Goal: Task Accomplishment & Management: Use online tool/utility

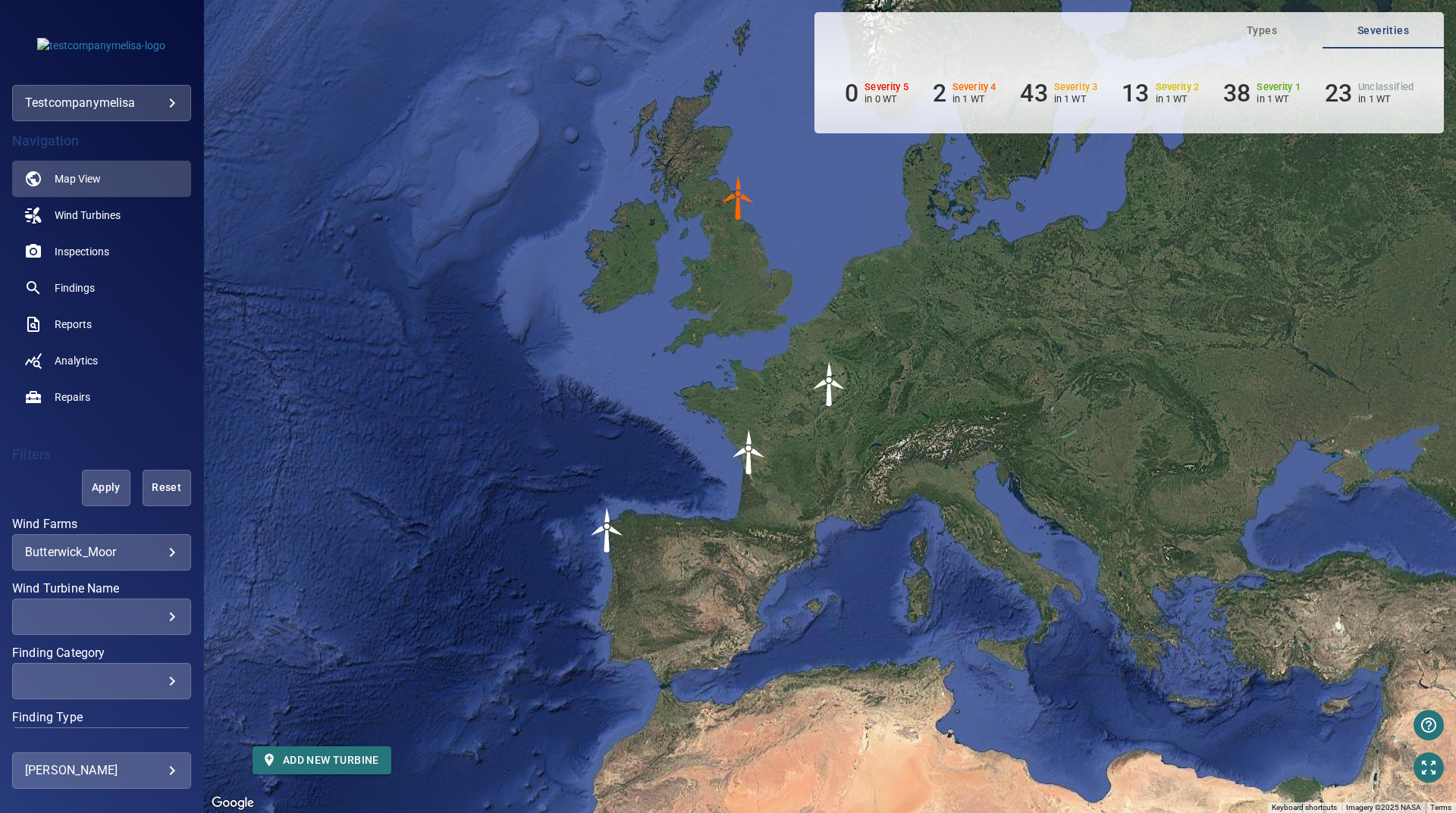
click at [168, 103] on body "**********" at bounding box center [728, 406] width 1456 height 813
click at [248, 129] on link "testcompanychris" at bounding box center [295, 130] width 153 height 27
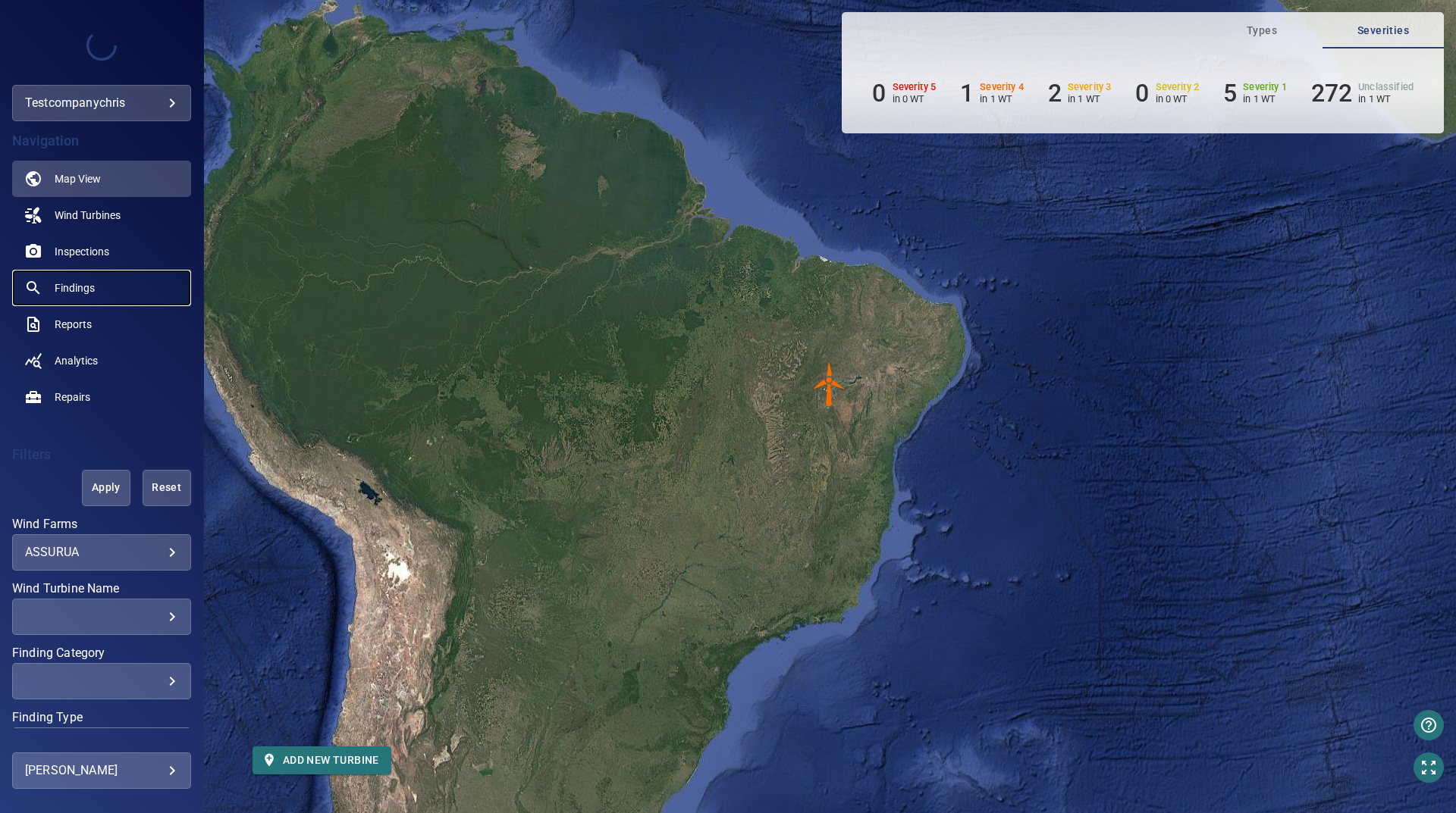
click at [67, 299] on link "Findings" at bounding box center [101, 288] width 179 height 37
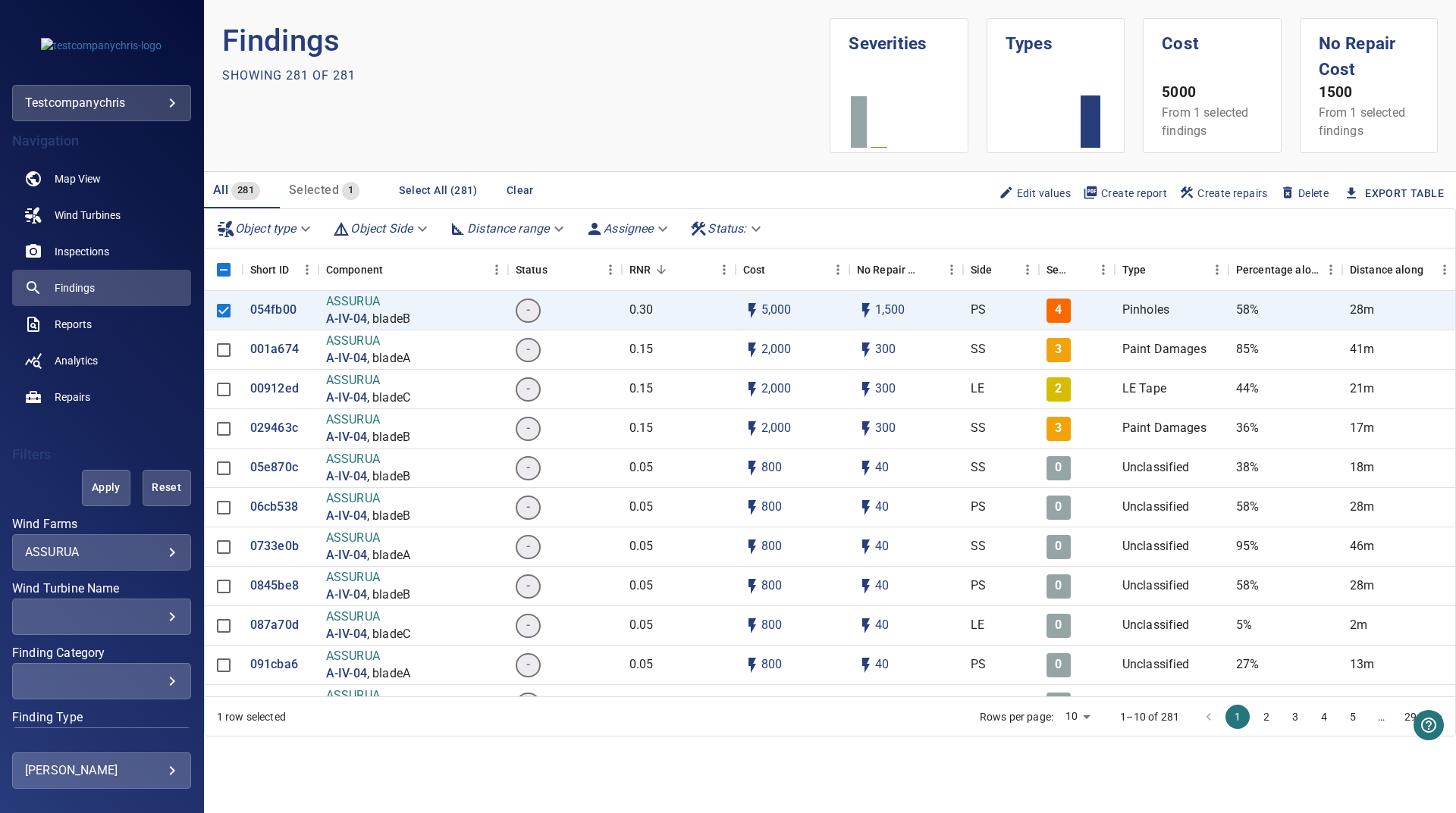
click at [1132, 189] on span "Create report" at bounding box center [1125, 193] width 84 height 17
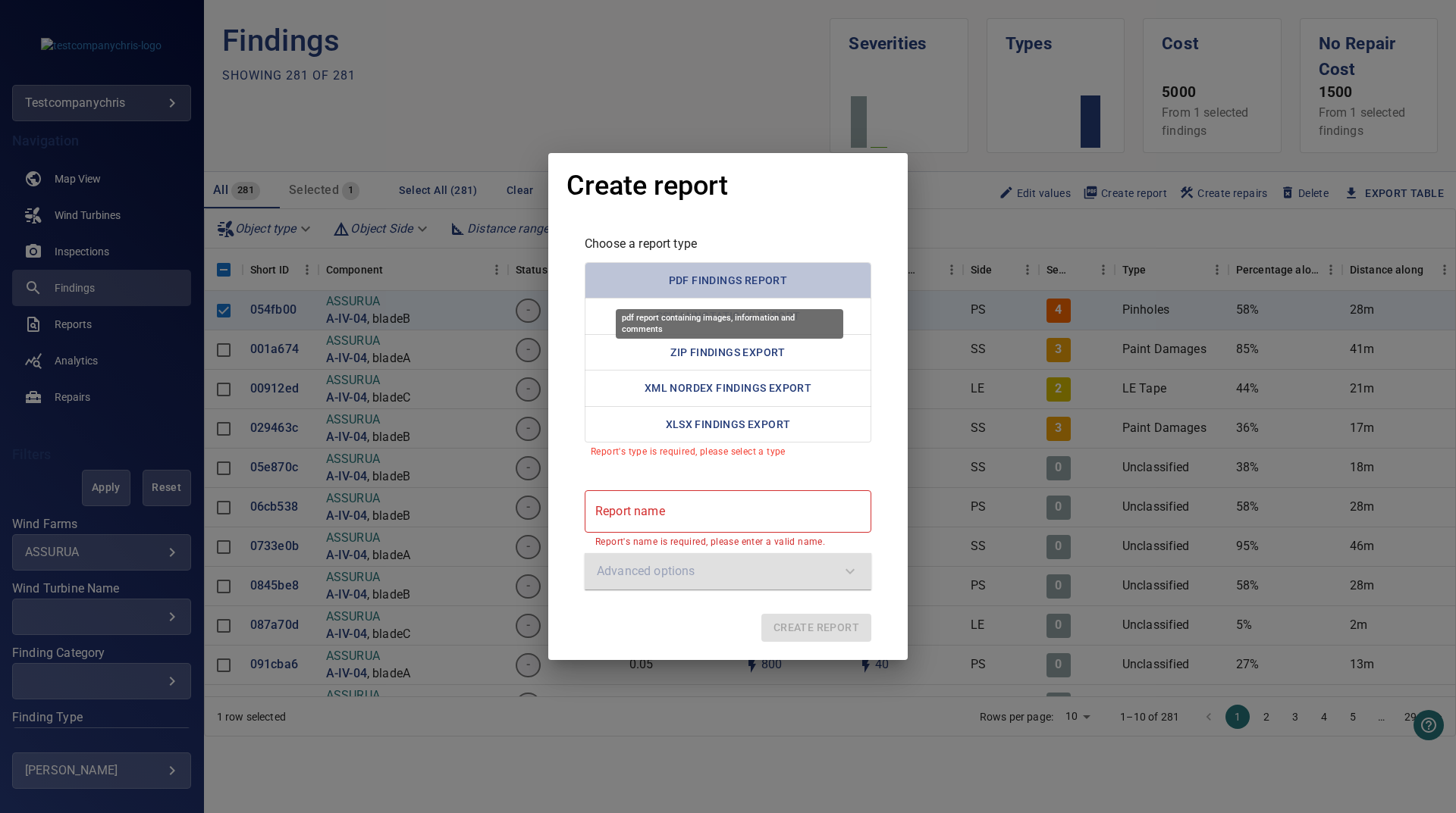
click at [706, 283] on button "PDF Findings Report" at bounding box center [728, 281] width 287 height 37
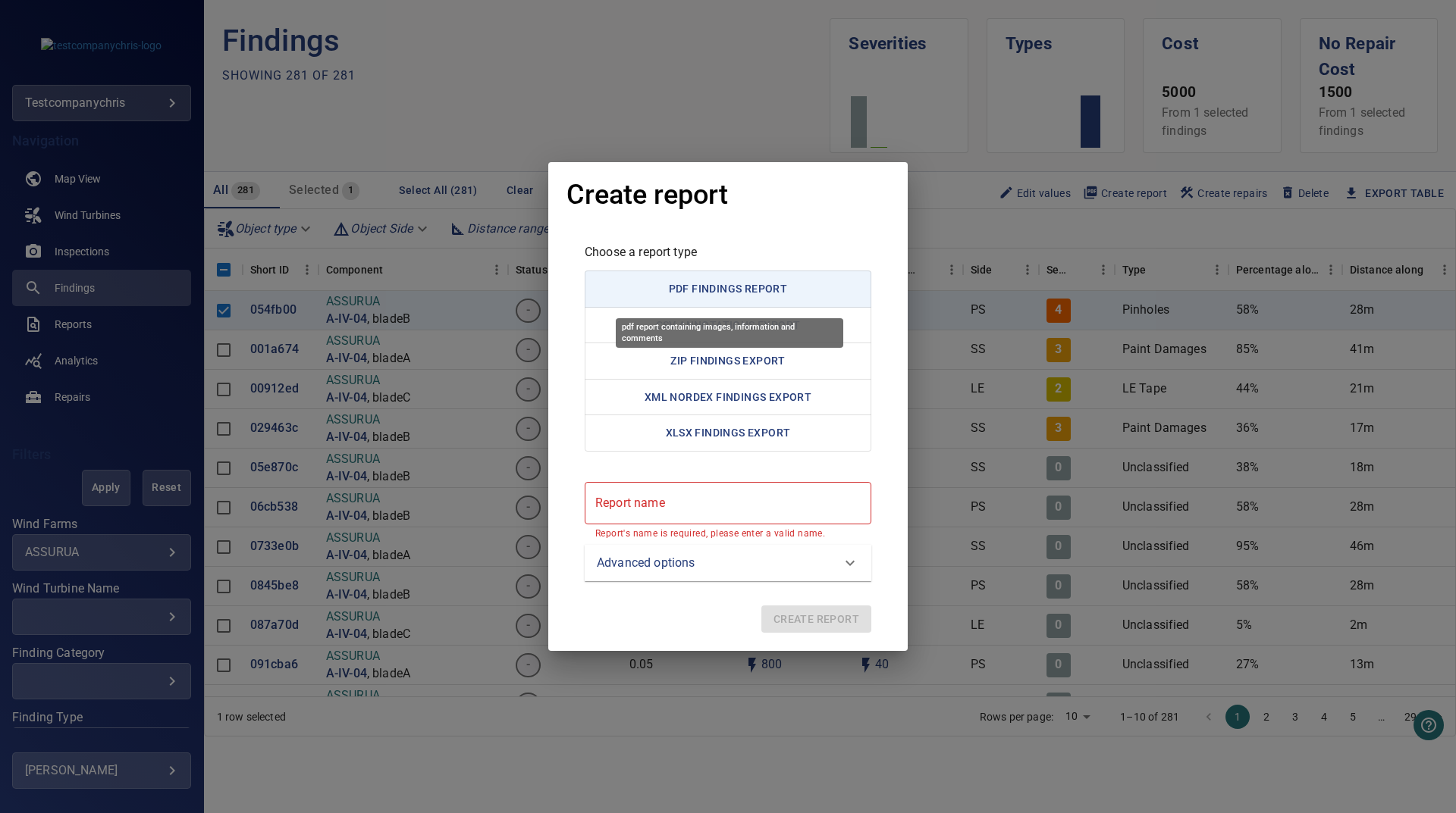
click at [706, 282] on button "PDF Findings Report" at bounding box center [728, 289] width 287 height 37
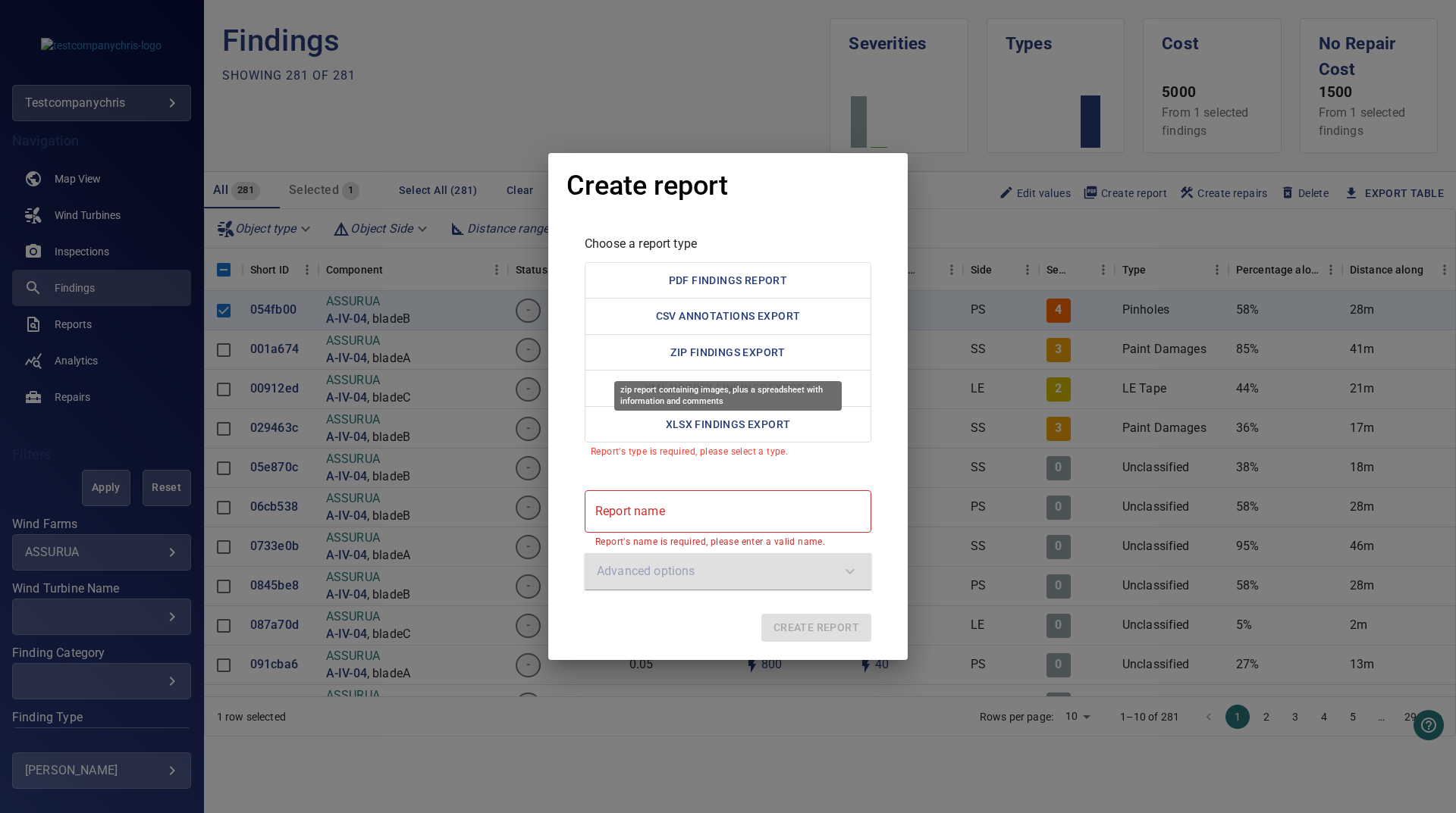
click at [689, 385] on div "zip report containing images, plus a spreadsheet with information and comments" at bounding box center [728, 396] width 227 height 30
click at [811, 396] on button "XML Nordex Findings Export" at bounding box center [728, 388] width 287 height 37
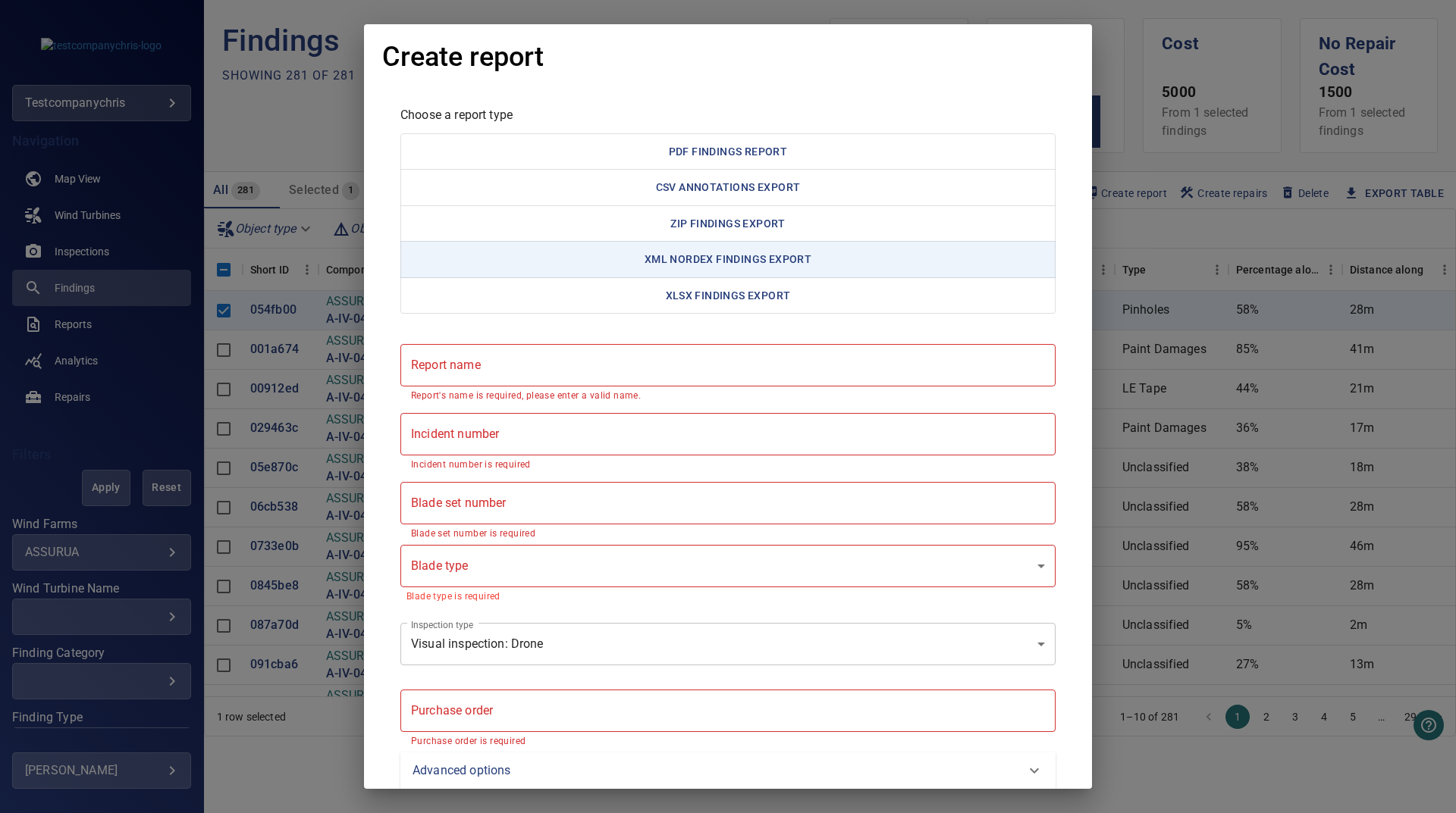
click at [554, 368] on report "Report name" at bounding box center [728, 365] width 655 height 43
click at [554, 369] on report "Report name" at bounding box center [728, 365] width 655 height 43
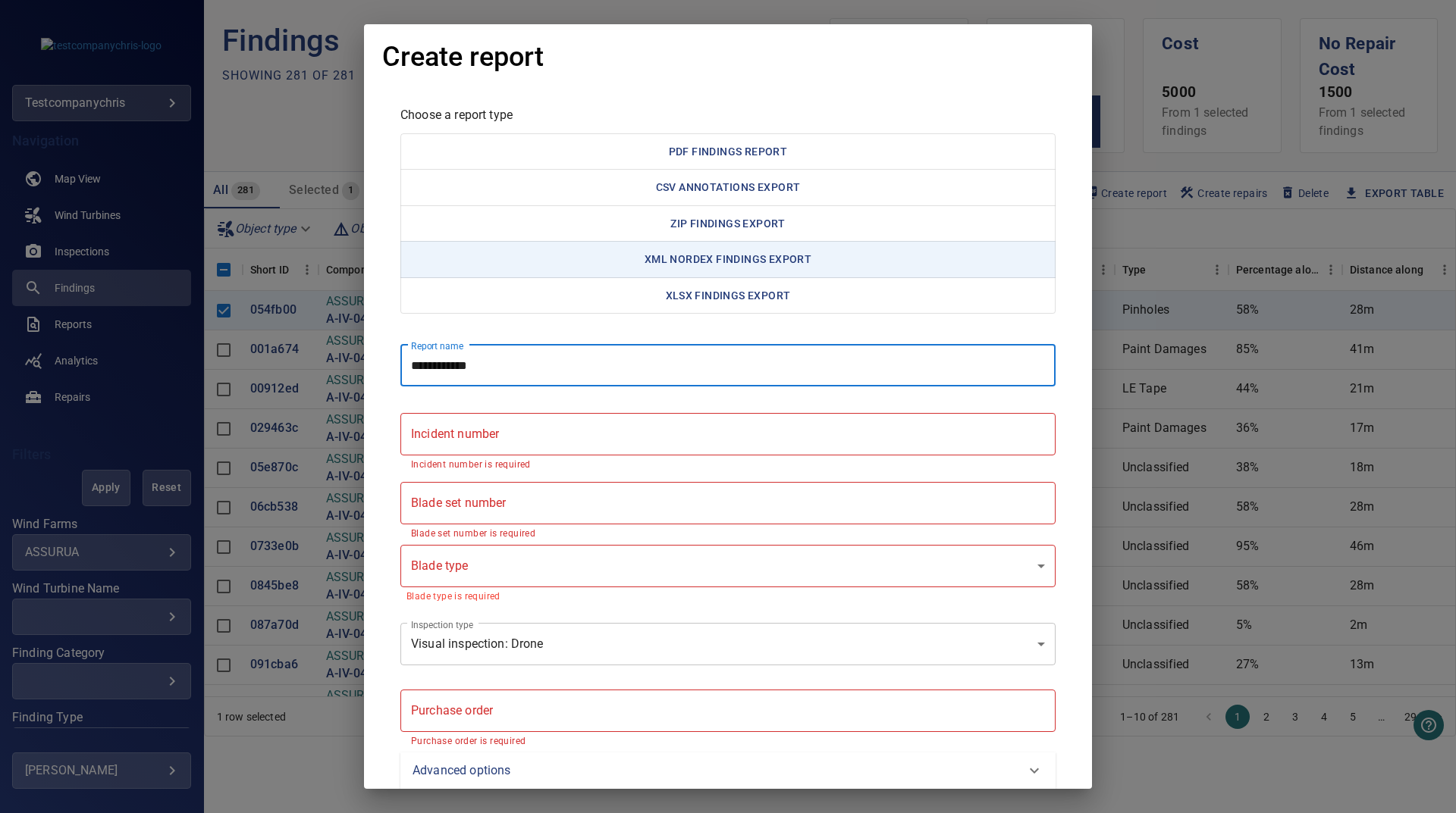
type report "**********"
click at [602, 430] on number "Incident number" at bounding box center [728, 434] width 655 height 43
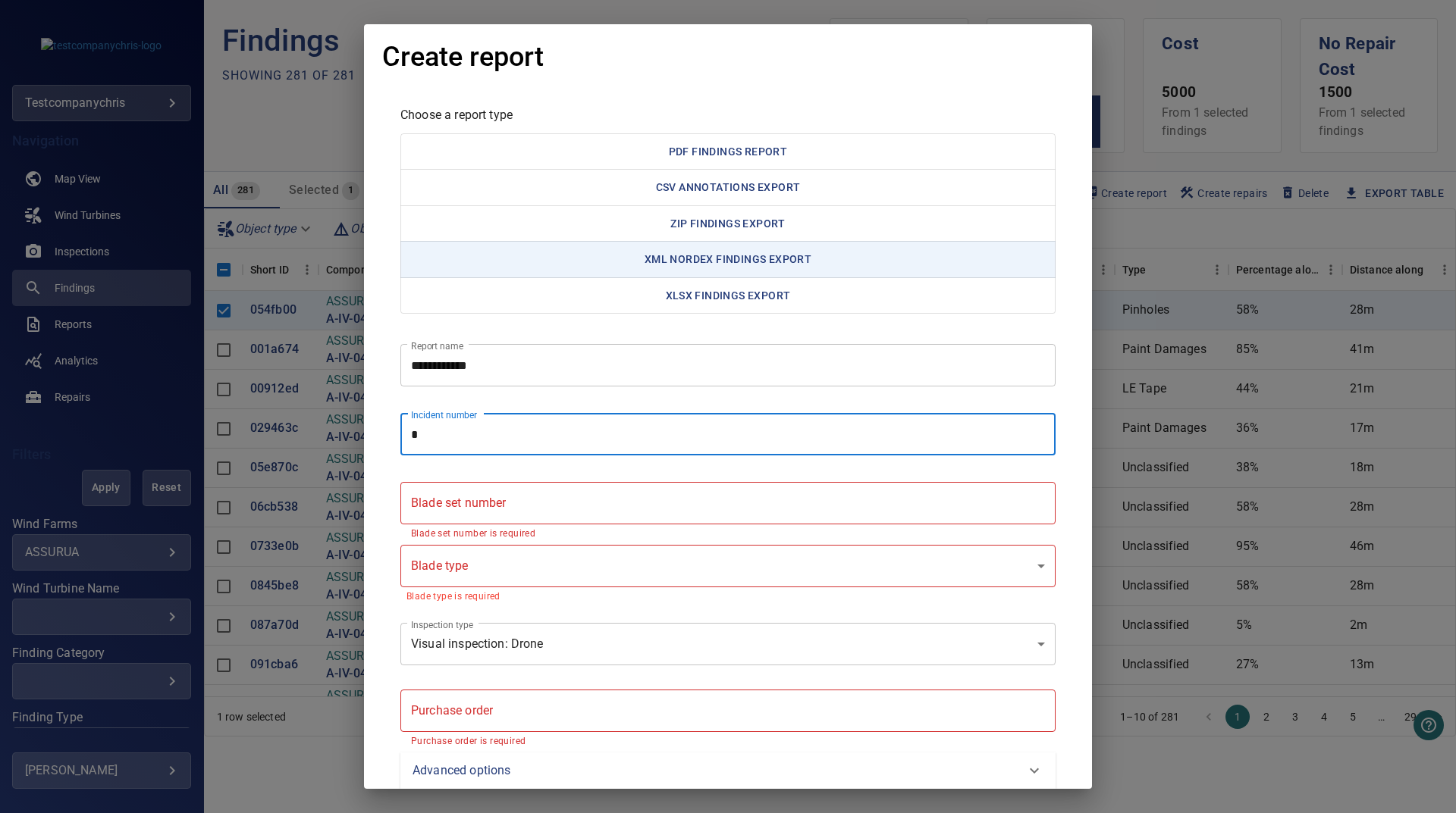
type number "*"
click at [596, 514] on number "Blade set number" at bounding box center [728, 503] width 655 height 43
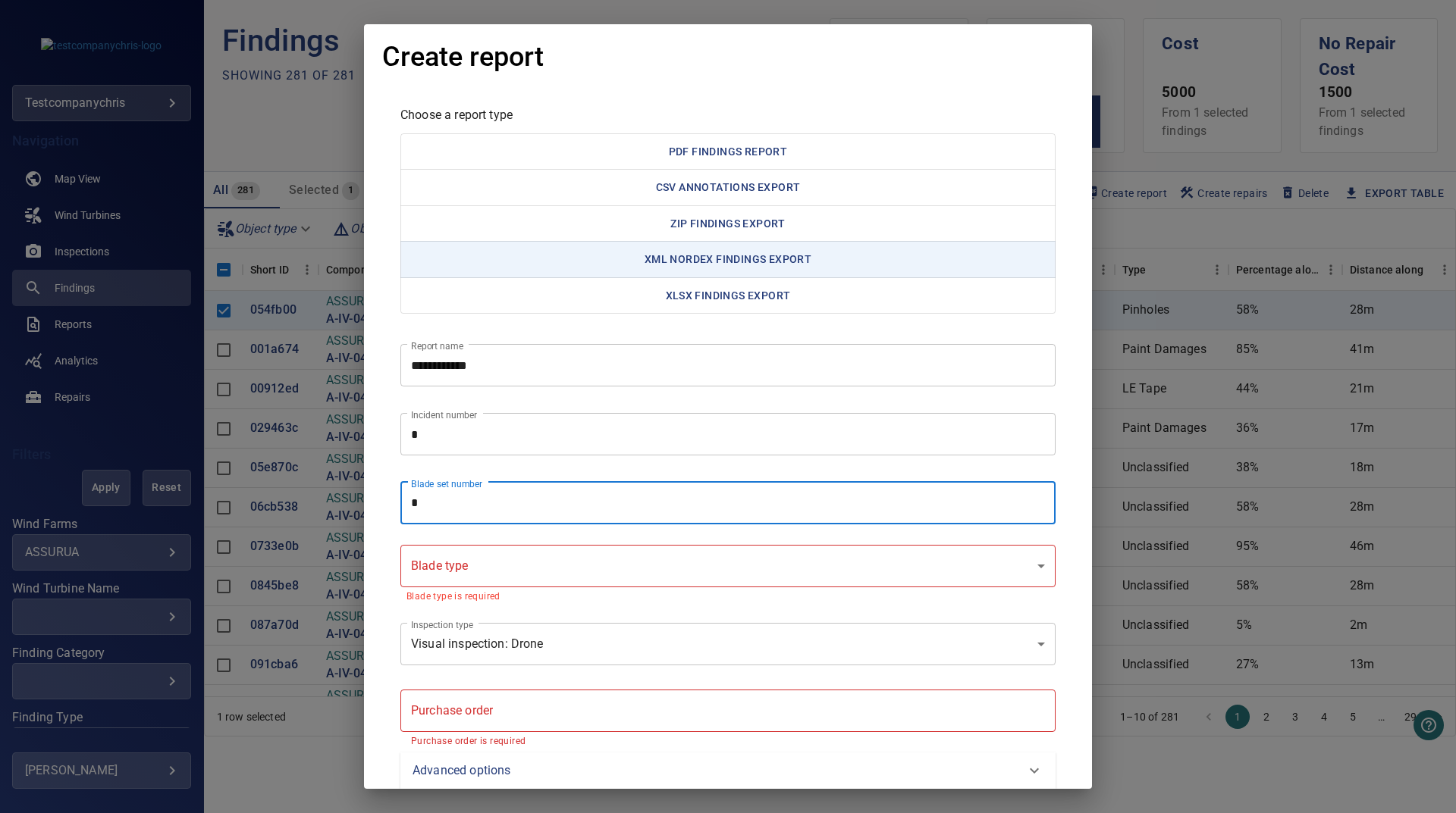
type number "*"
click at [578, 566] on body "**********" at bounding box center [728, 406] width 1456 height 813
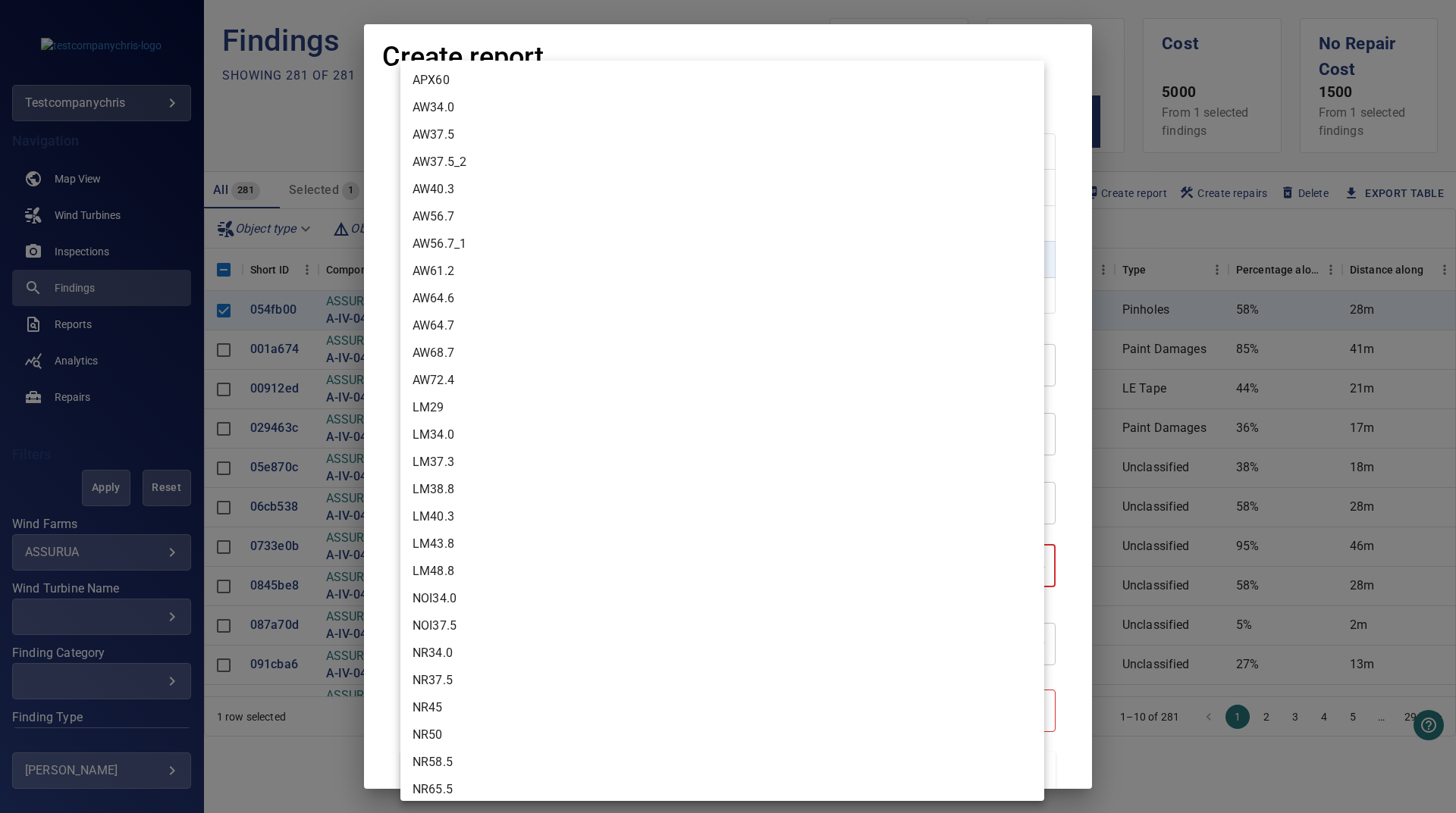
click at [566, 587] on li "NOI34.0" at bounding box center [722, 598] width 644 height 27
type input "*******"
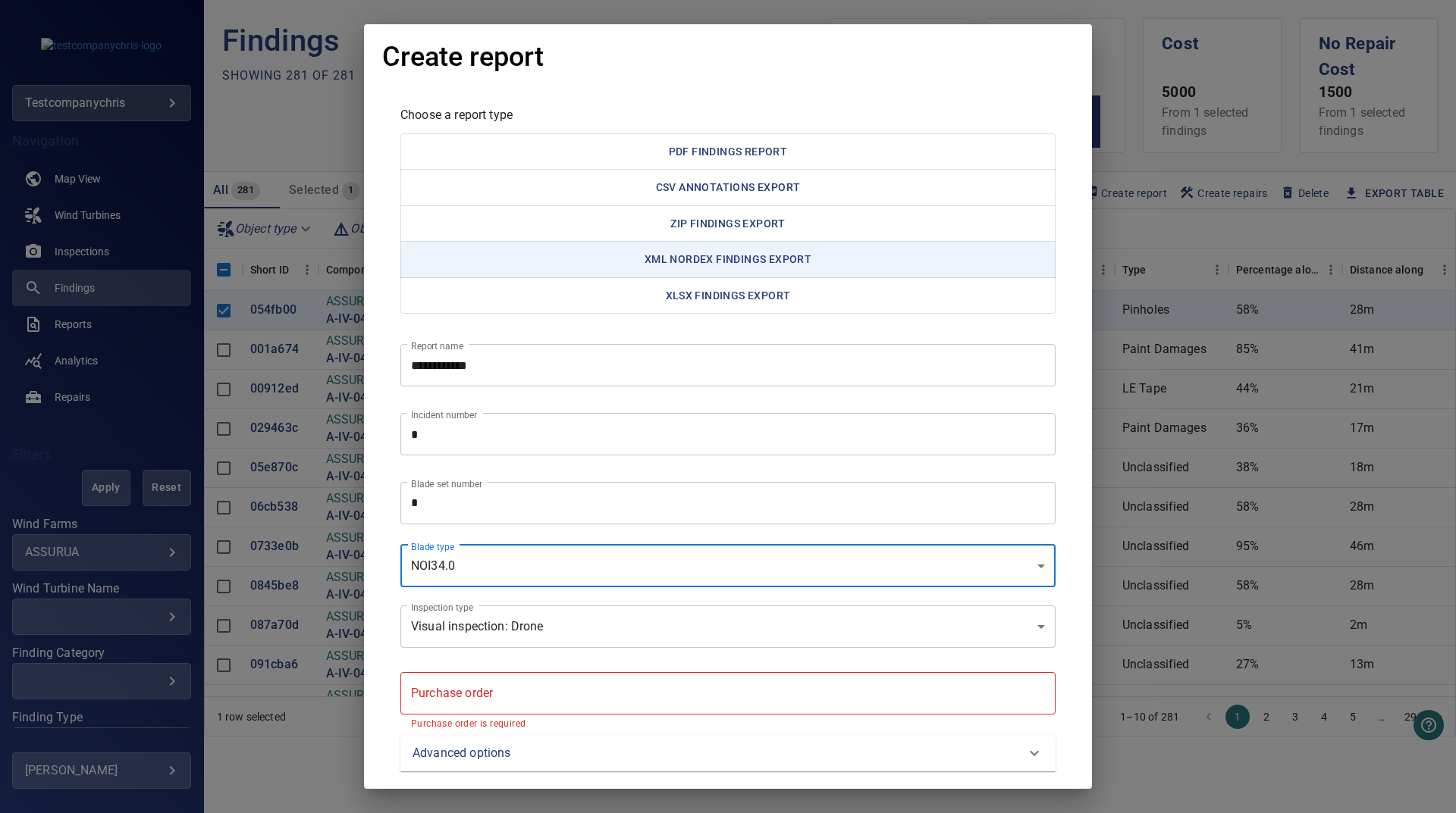
click at [566, 710] on order "Purchase order" at bounding box center [728, 693] width 655 height 43
type order "*"
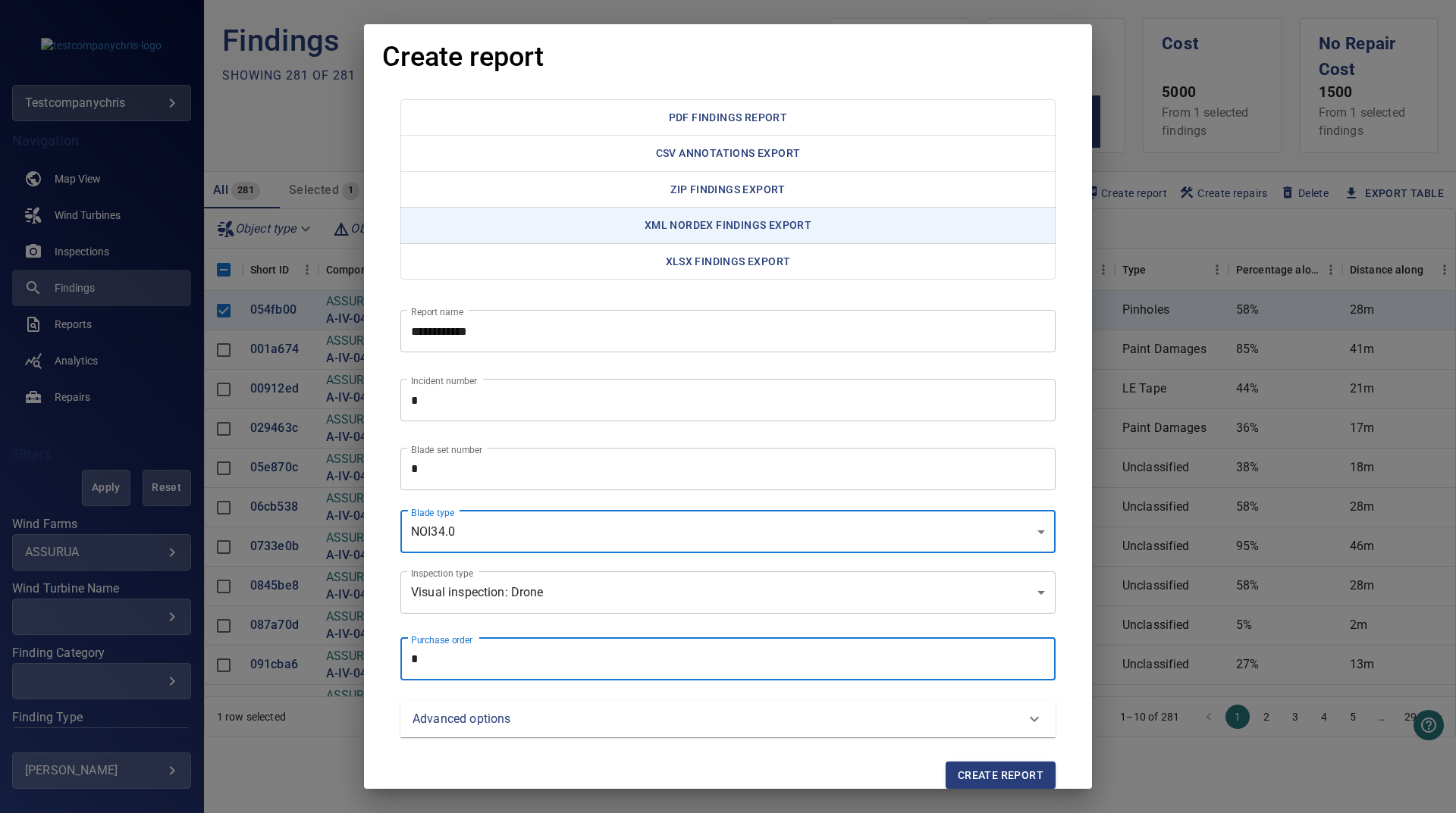
scroll to position [52, 0]
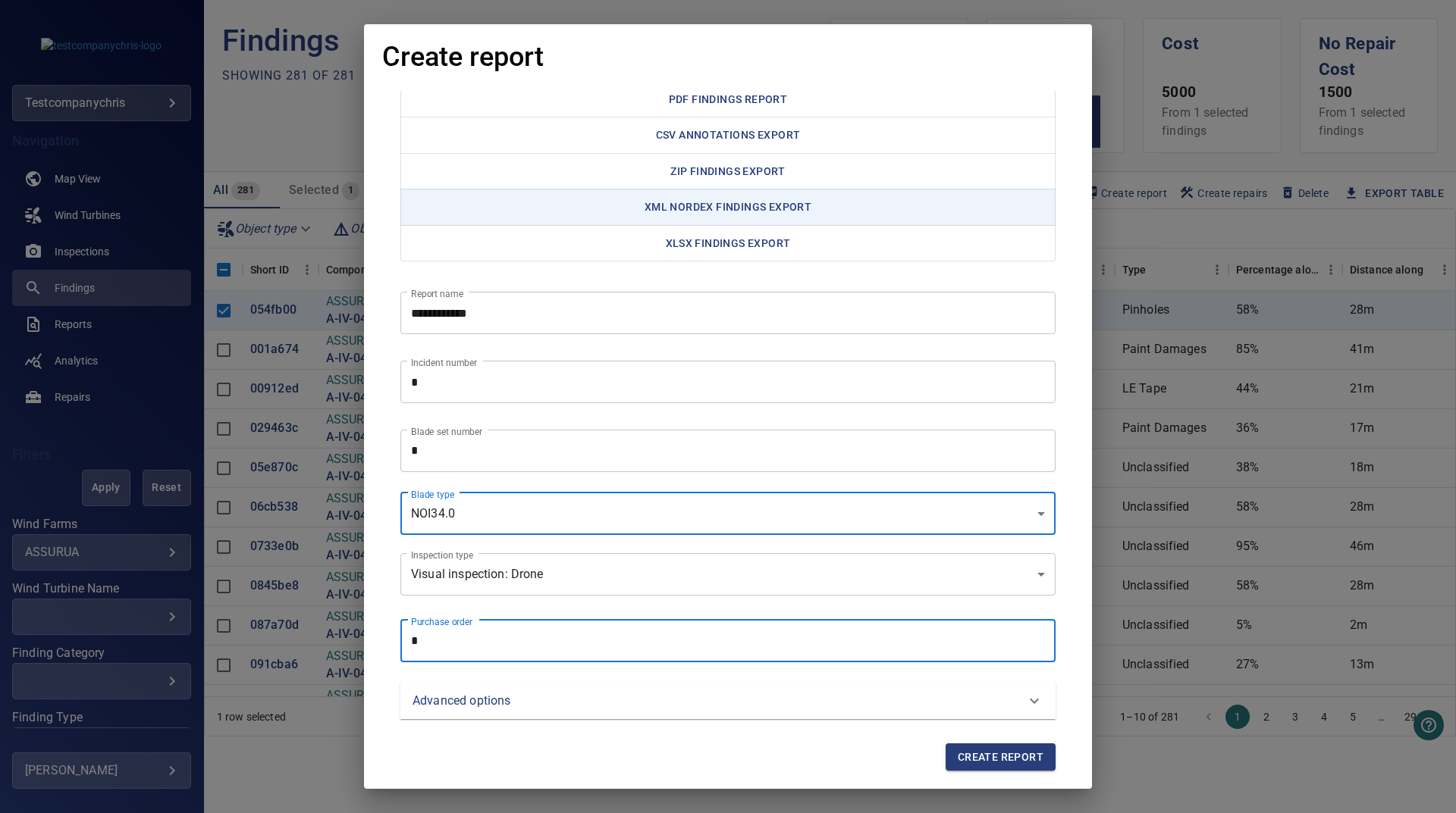
drag, startPoint x: 1028, startPoint y: 761, endPoint x: 1455, endPoint y: 788, distance: 427.9
click at [1028, 761] on span "Create report" at bounding box center [1000, 758] width 86 height 19
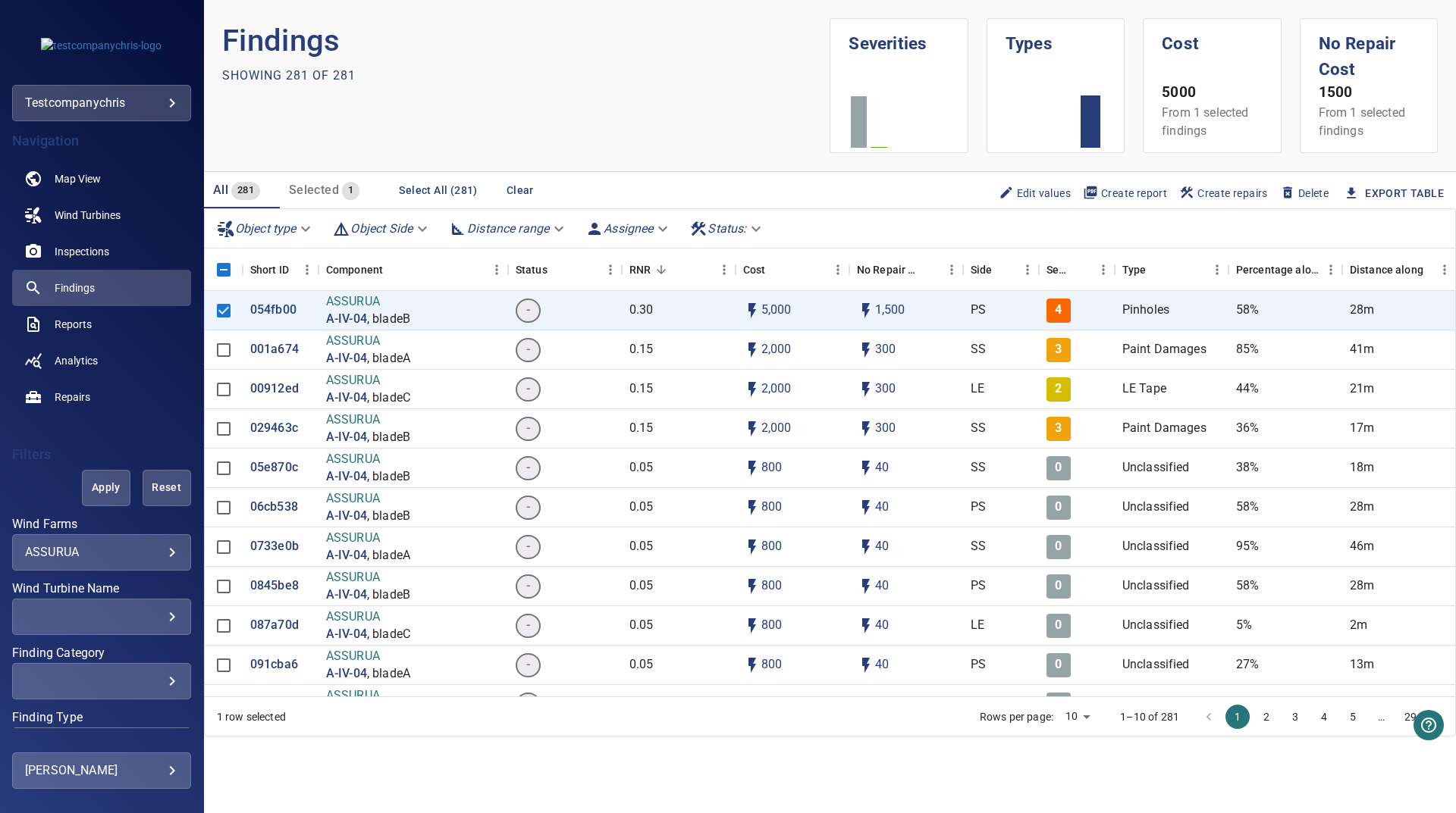
scroll to position [0, 0]
